Goal: Task Accomplishment & Management: Use online tool/utility

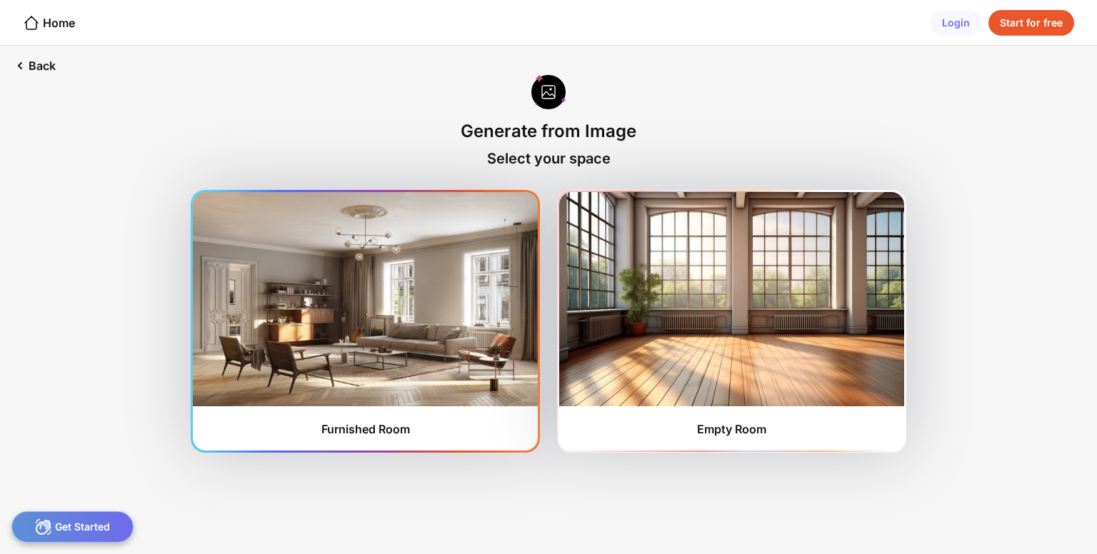
click at [373, 294] on img at bounding box center [365, 299] width 345 height 214
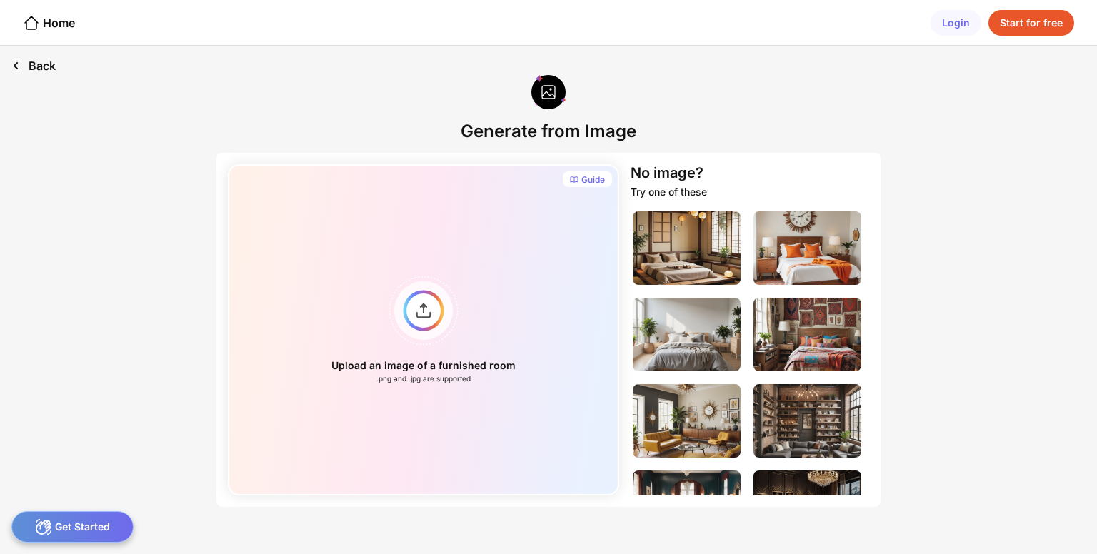
click at [41, 61] on div "Back" at bounding box center [33, 66] width 67 height 40
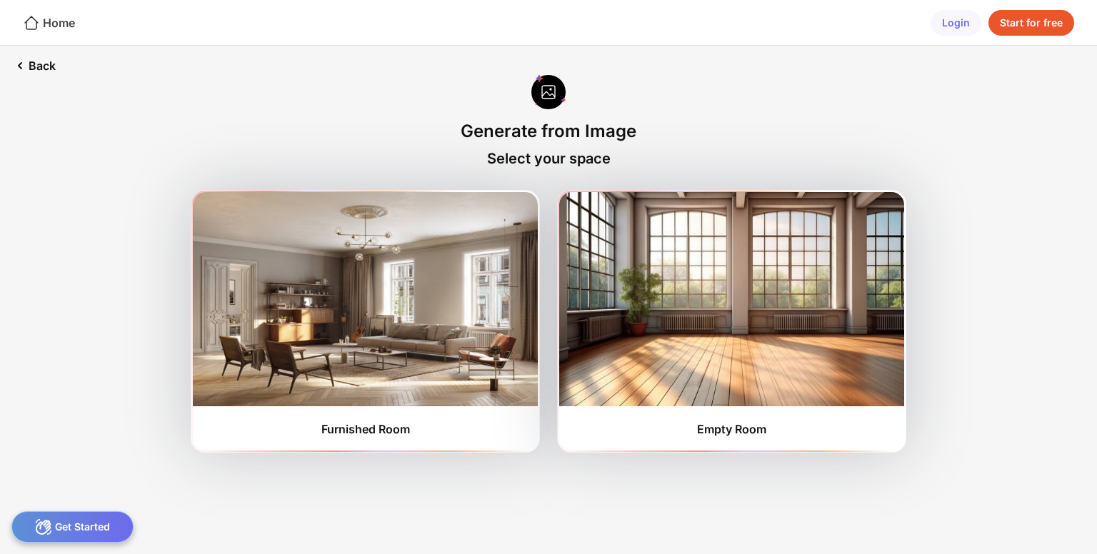
click at [62, 25] on div "Home" at bounding box center [49, 22] width 52 height 17
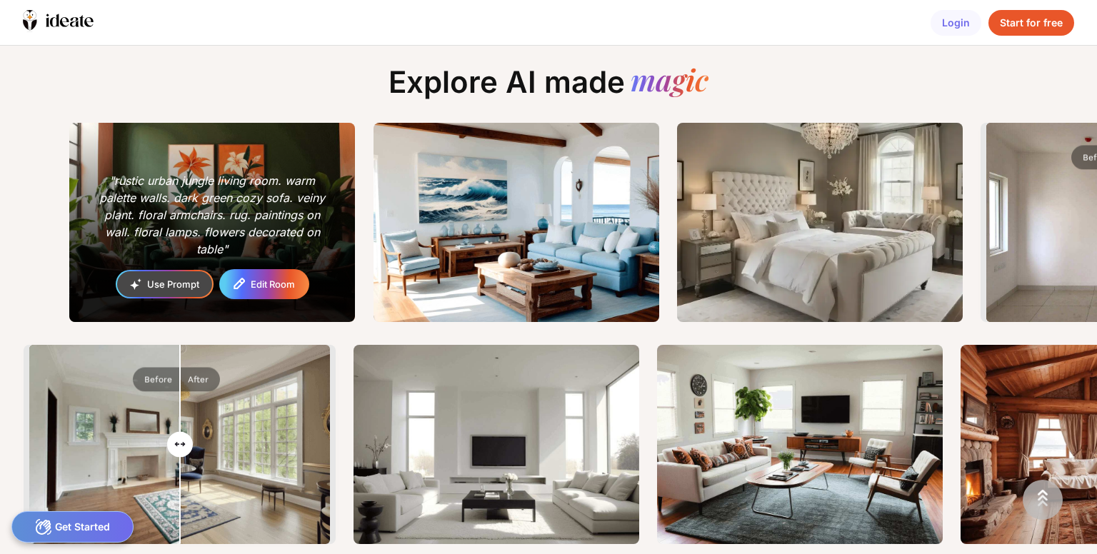
click at [268, 285] on div "Edit Room" at bounding box center [273, 284] width 44 height 9
